Goal: Transaction & Acquisition: Obtain resource

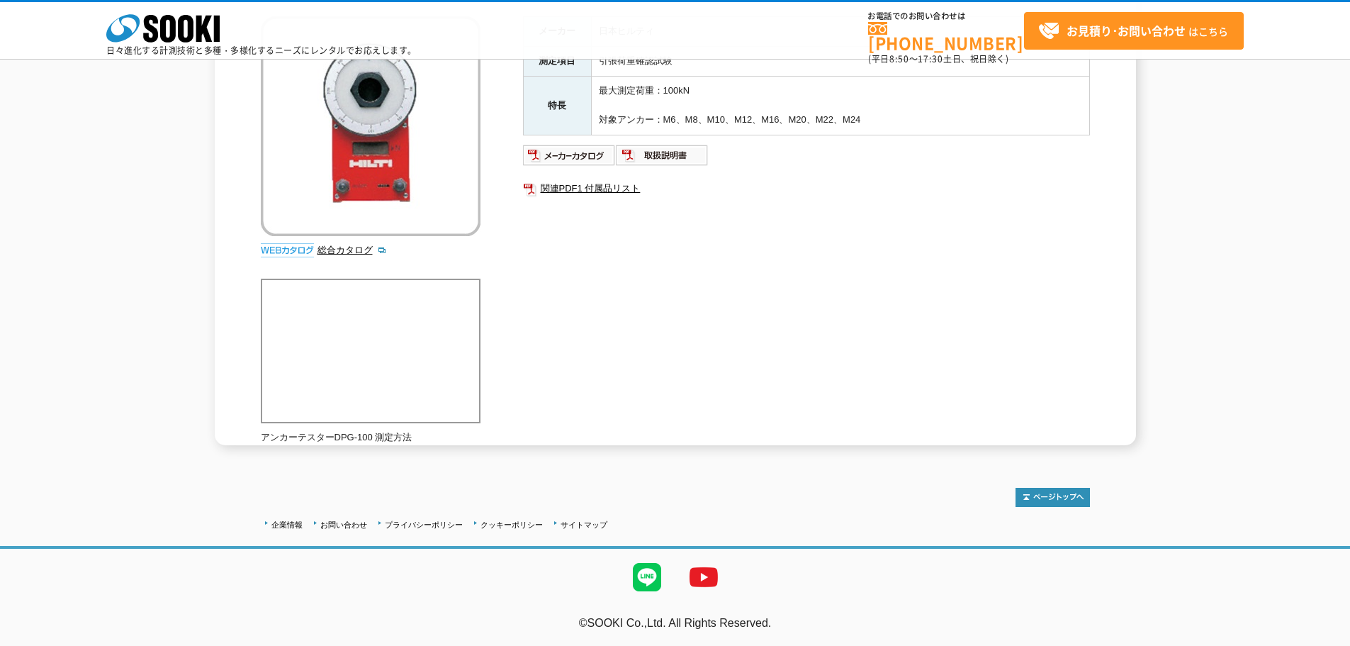
scroll to position [62, 0]
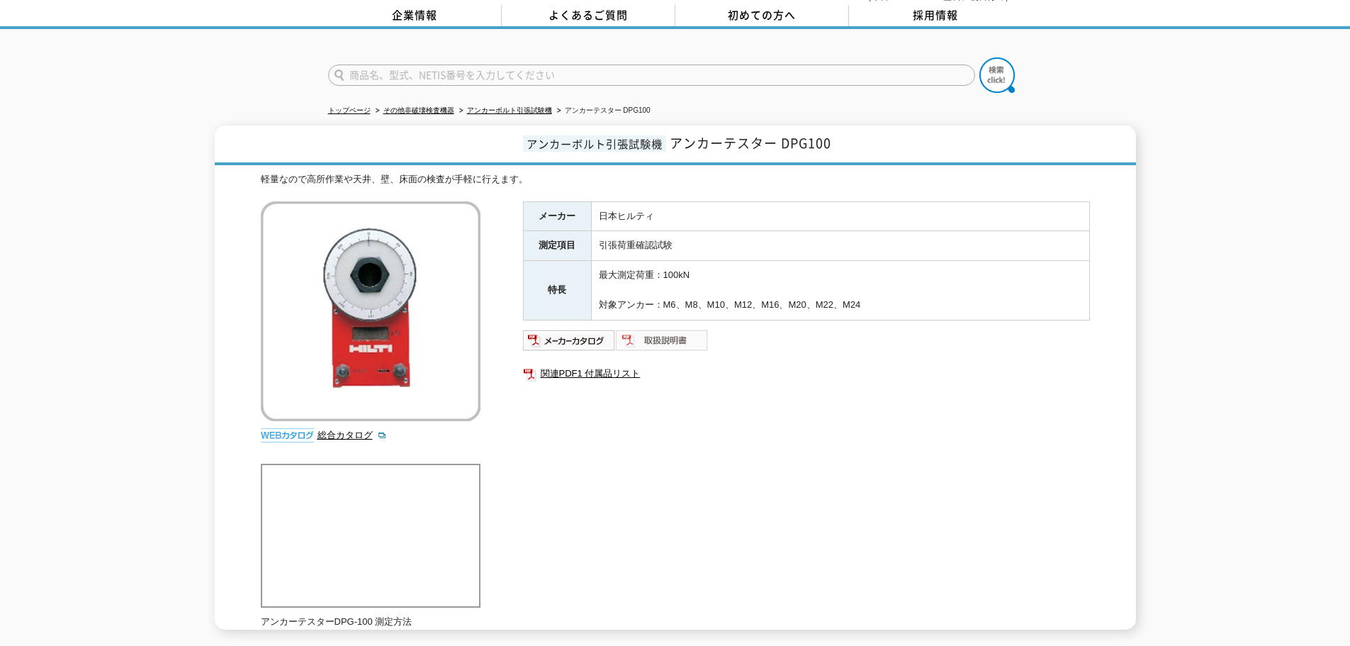
click at [676, 337] on img at bounding box center [662, 340] width 93 height 23
